Goal: Entertainment & Leisure: Consume media (video, audio)

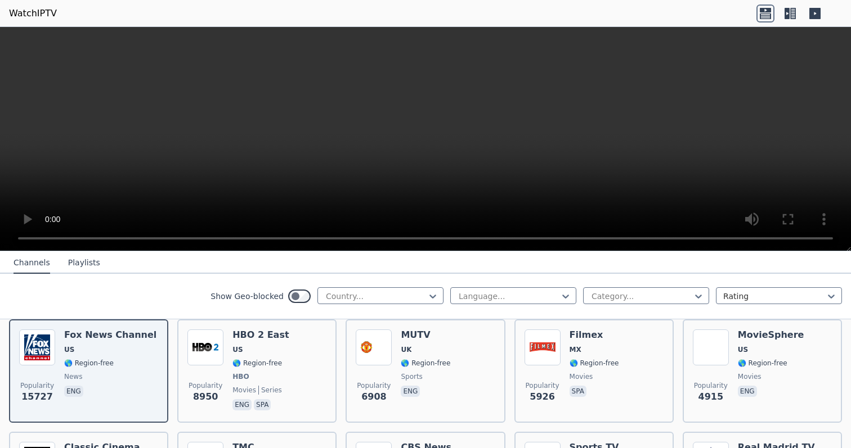
scroll to position [108, 0]
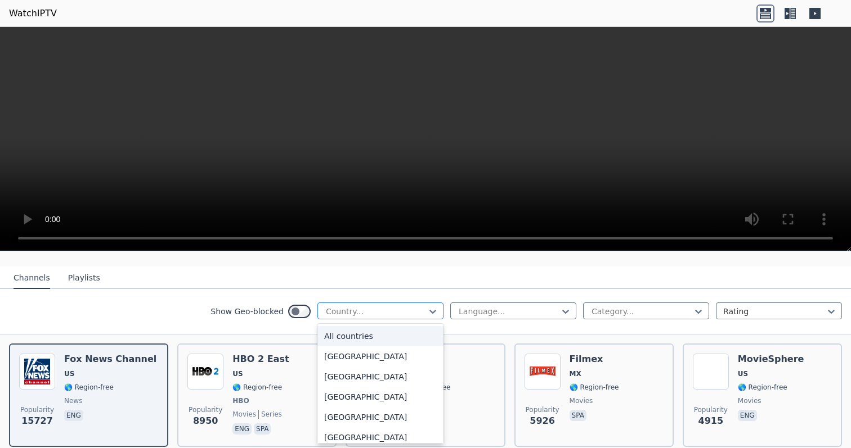
click at [400, 307] on div at bounding box center [376, 311] width 102 height 11
type input "****"
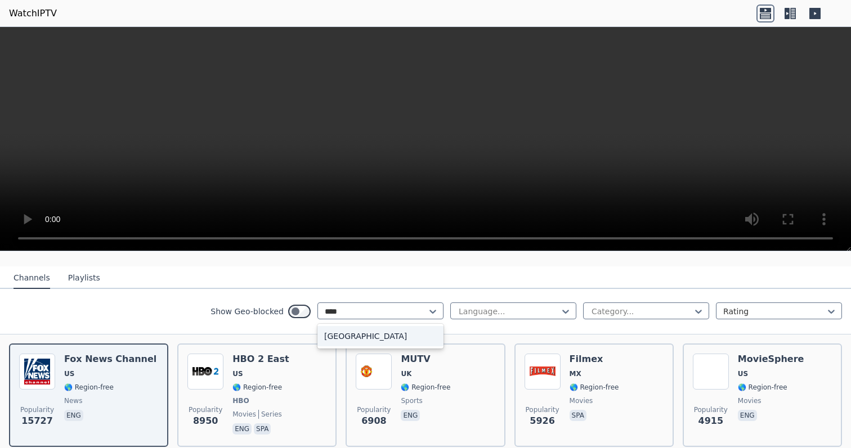
click at [373, 345] on div "[GEOGRAPHIC_DATA]" at bounding box center [380, 336] width 126 height 20
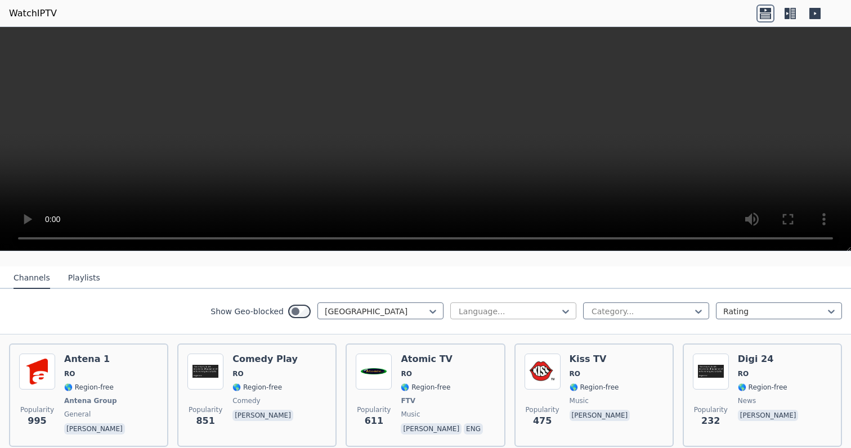
click at [535, 319] on div "Language..." at bounding box center [513, 311] width 126 height 17
click at [182, 293] on div "Show Geo-blocked Romania Language... Category... Rating" at bounding box center [425, 312] width 851 height 46
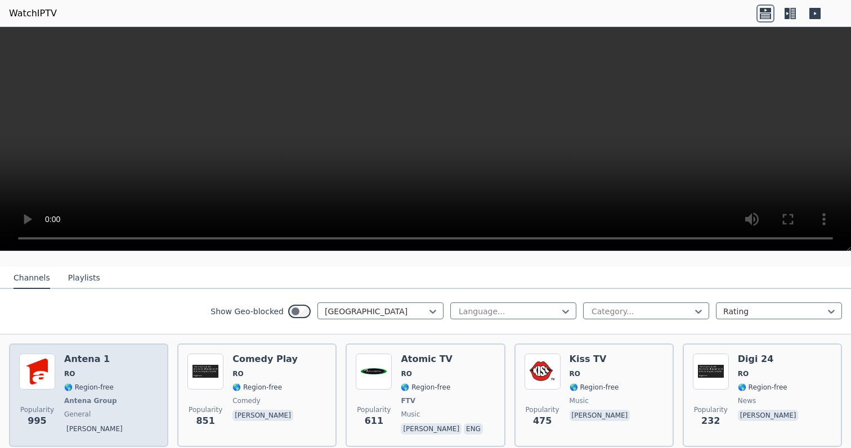
click at [59, 358] on div "Popularity 995 Antena 1 RO 🌎 Region-free Antena Group general [PERSON_NAME]" at bounding box center [88, 395] width 139 height 83
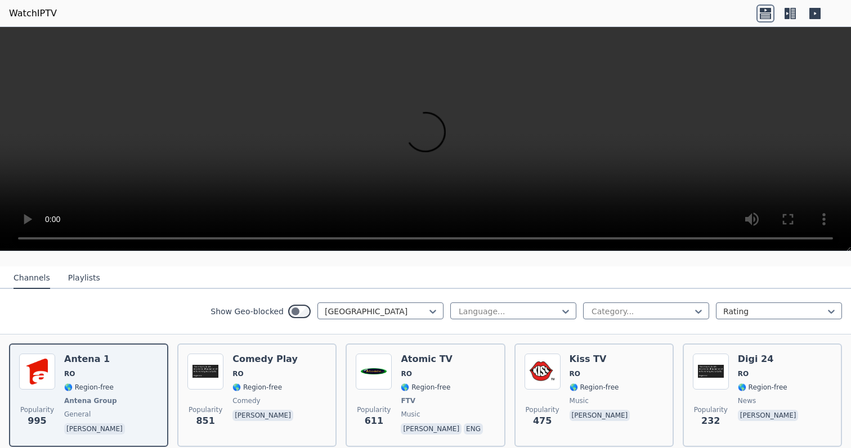
click at [541, 134] on video at bounding box center [425, 139] width 851 height 224
click at [510, 153] on video at bounding box center [425, 139] width 851 height 224
click at [24, 39] on video at bounding box center [425, 139] width 851 height 224
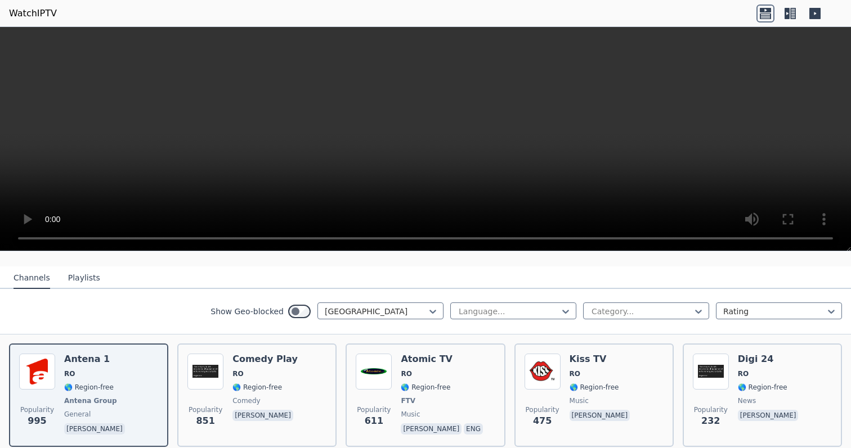
click at [17, 39] on video at bounding box center [425, 139] width 851 height 224
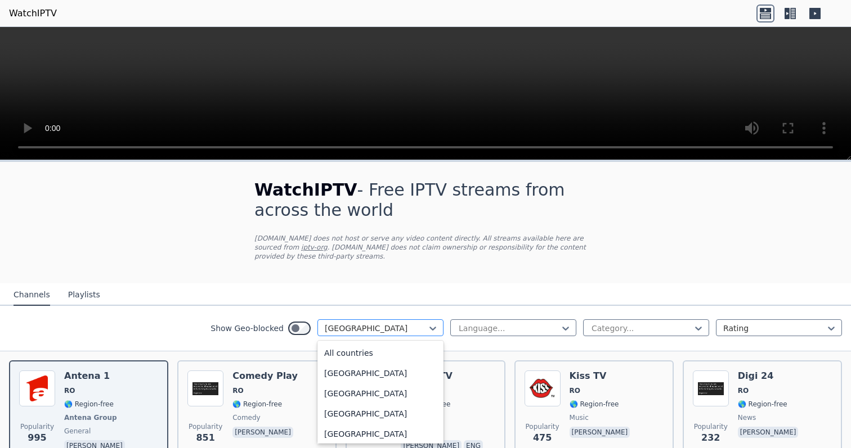
click at [378, 330] on div at bounding box center [376, 328] width 102 height 11
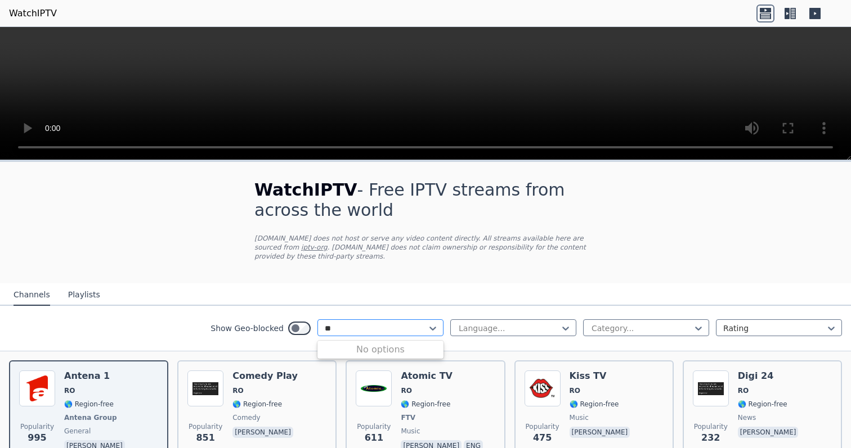
type input "*"
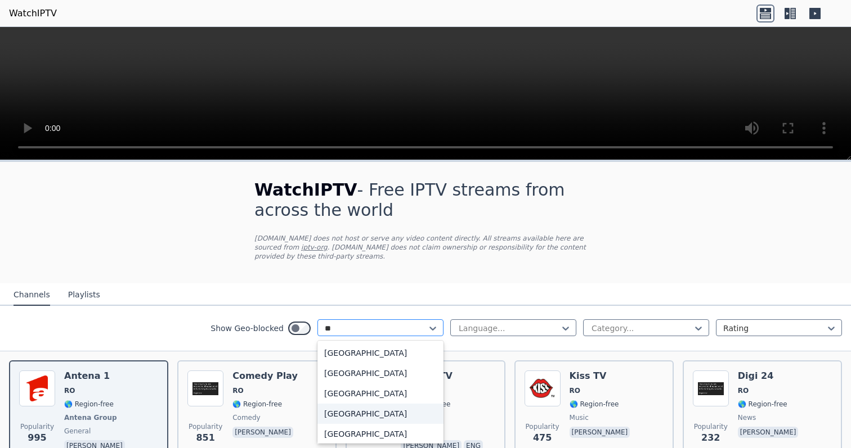
type input "*"
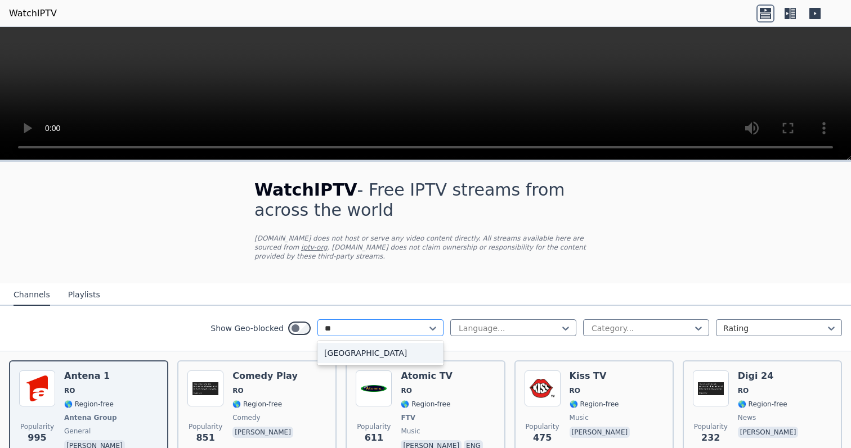
type input "*"
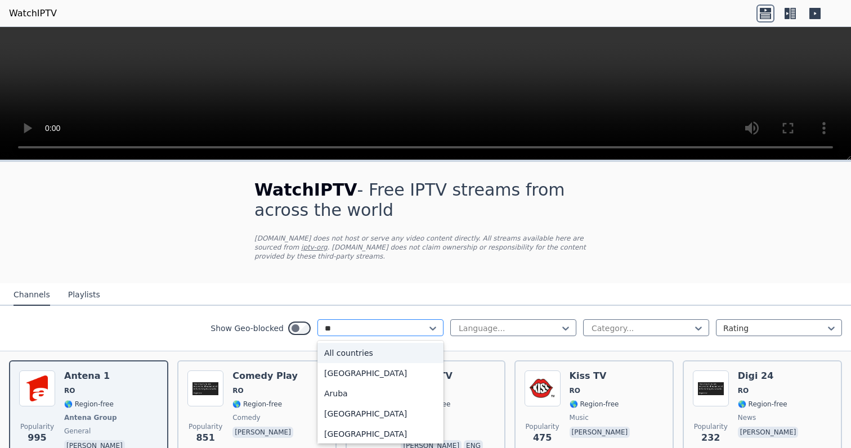
type input "***"
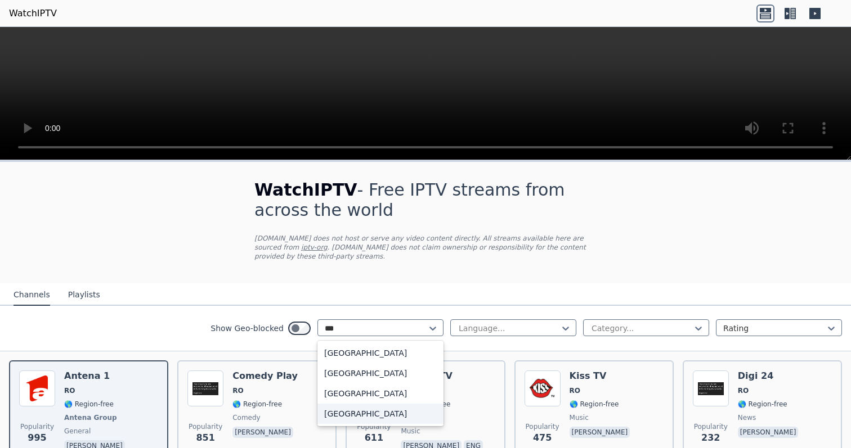
click at [388, 415] on div "[GEOGRAPHIC_DATA]" at bounding box center [380, 414] width 126 height 20
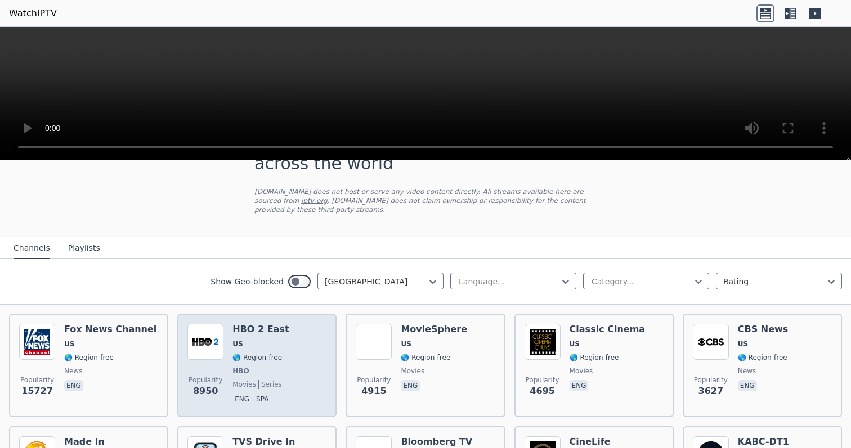
scroll to position [102, 0]
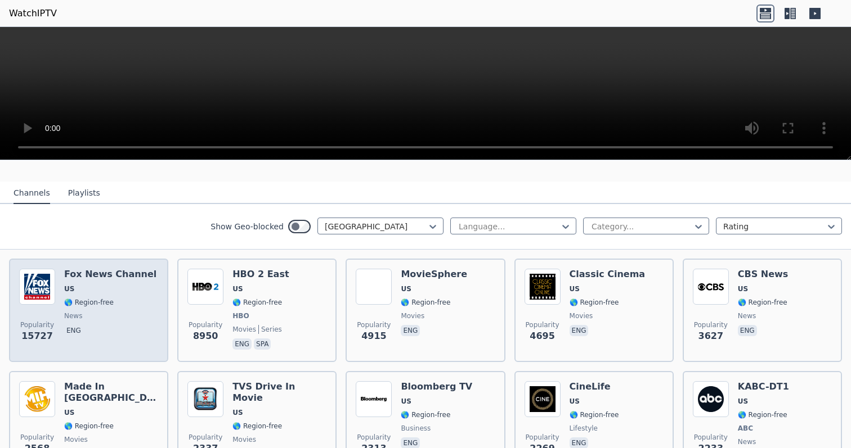
click at [107, 299] on span "🌎 Region-free" at bounding box center [89, 302] width 50 height 9
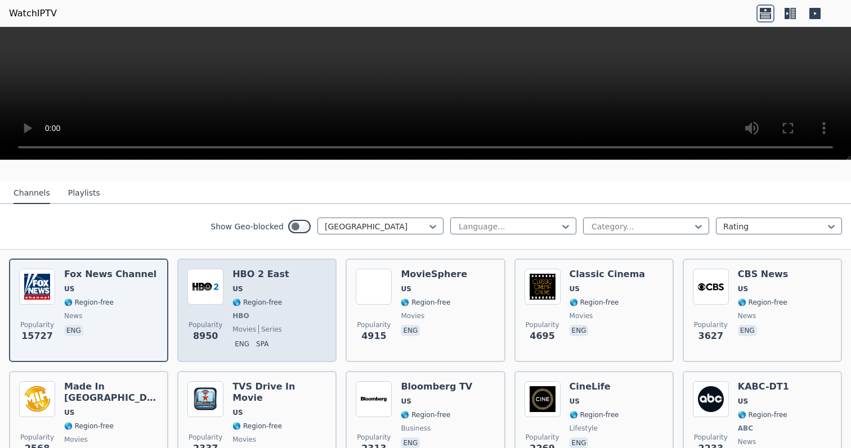
click at [271, 286] on span "US" at bounding box center [260, 289] width 56 height 9
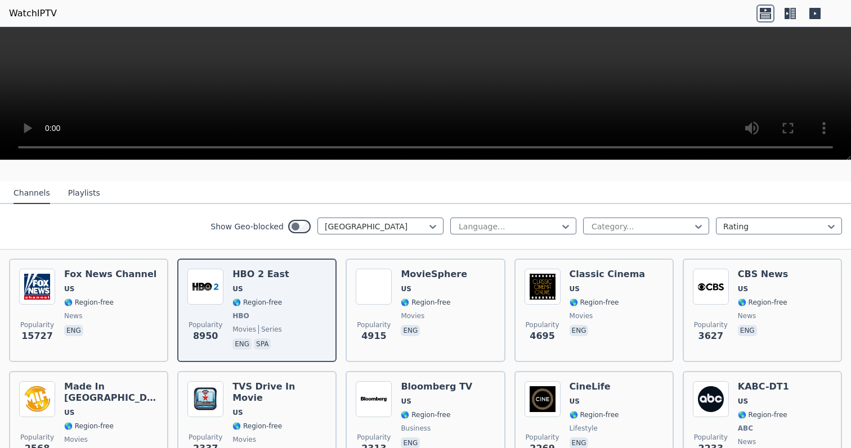
click at [436, 90] on video at bounding box center [425, 93] width 851 height 133
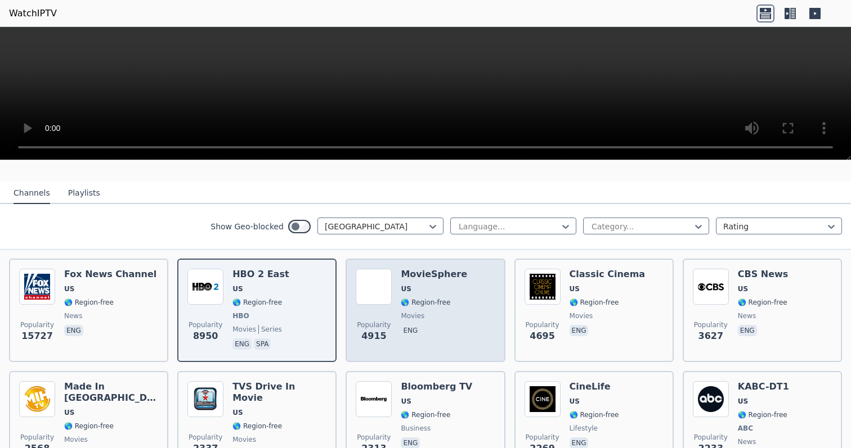
click at [428, 303] on span "🌎 Region-free" at bounding box center [426, 302] width 50 height 9
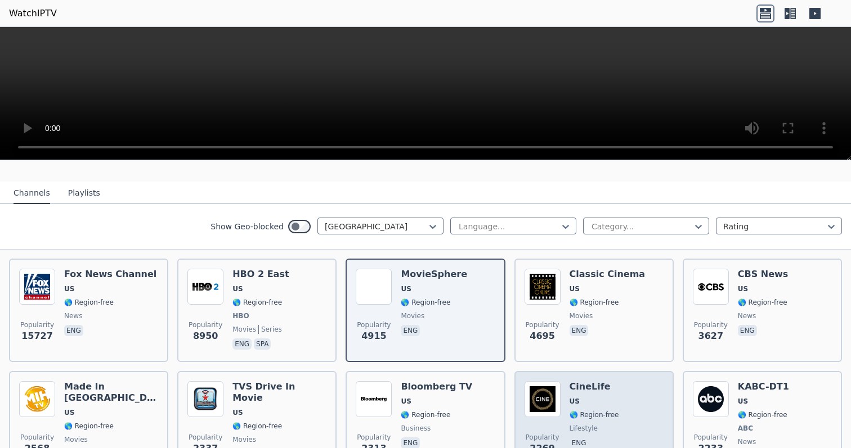
click at [547, 394] on img at bounding box center [542, 399] width 36 height 36
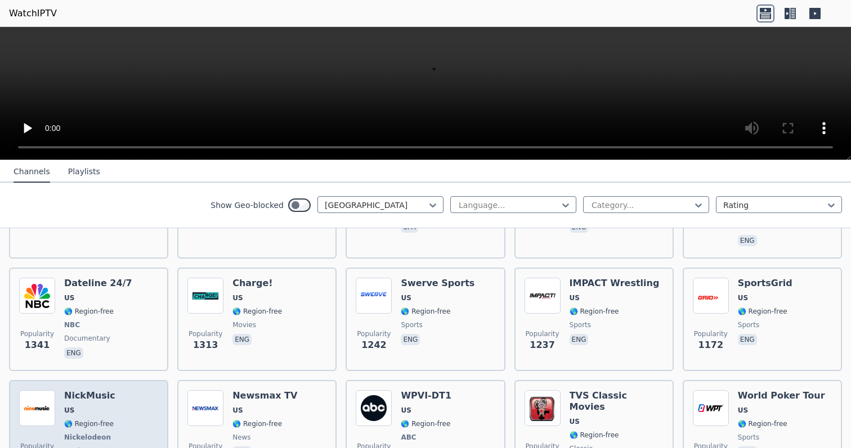
scroll to position [428, 0]
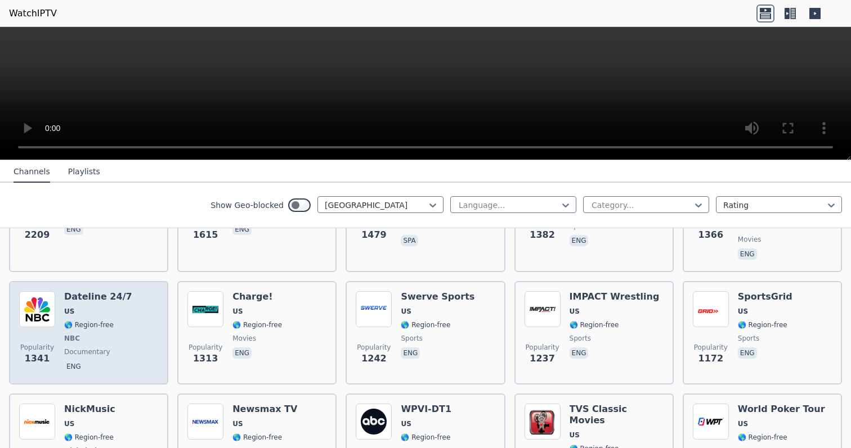
click at [146, 300] on div "Popularity 1341 Dateline 24/7 US 🌎 Region-free NBC documentary eng" at bounding box center [88, 332] width 139 height 83
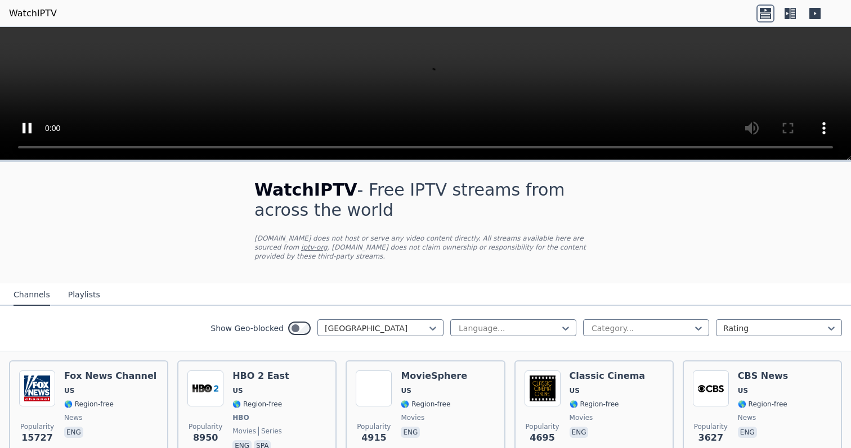
scroll to position [0, 0]
click at [16, 42] on video at bounding box center [425, 93] width 851 height 133
